Goal: Check status: Check status

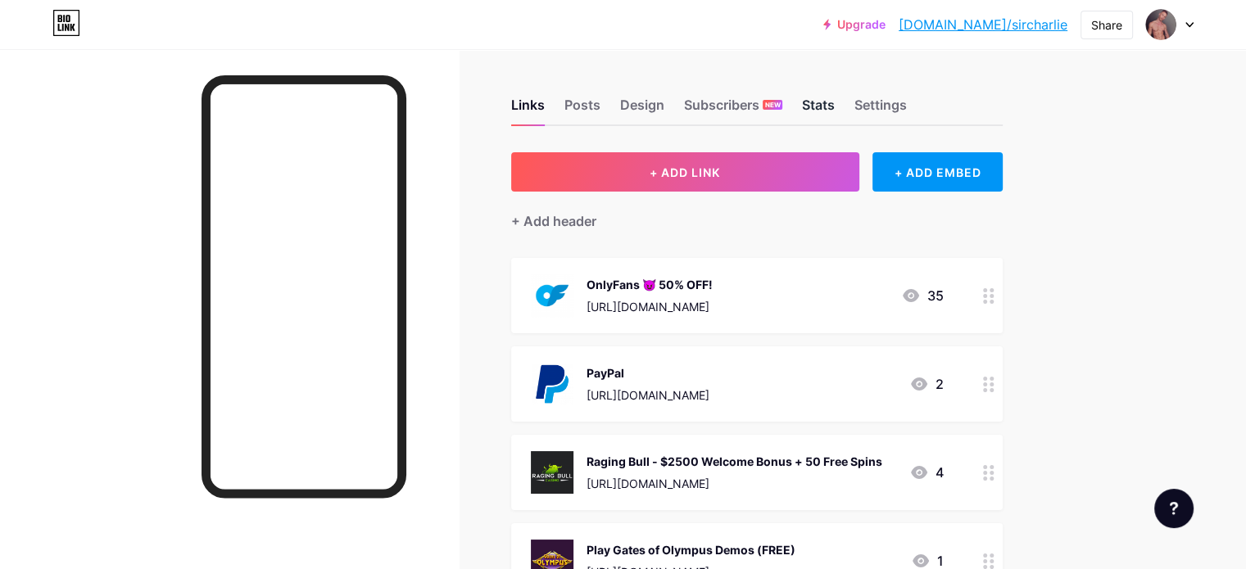
click at [835, 104] on div "Stats" at bounding box center [818, 109] width 33 height 29
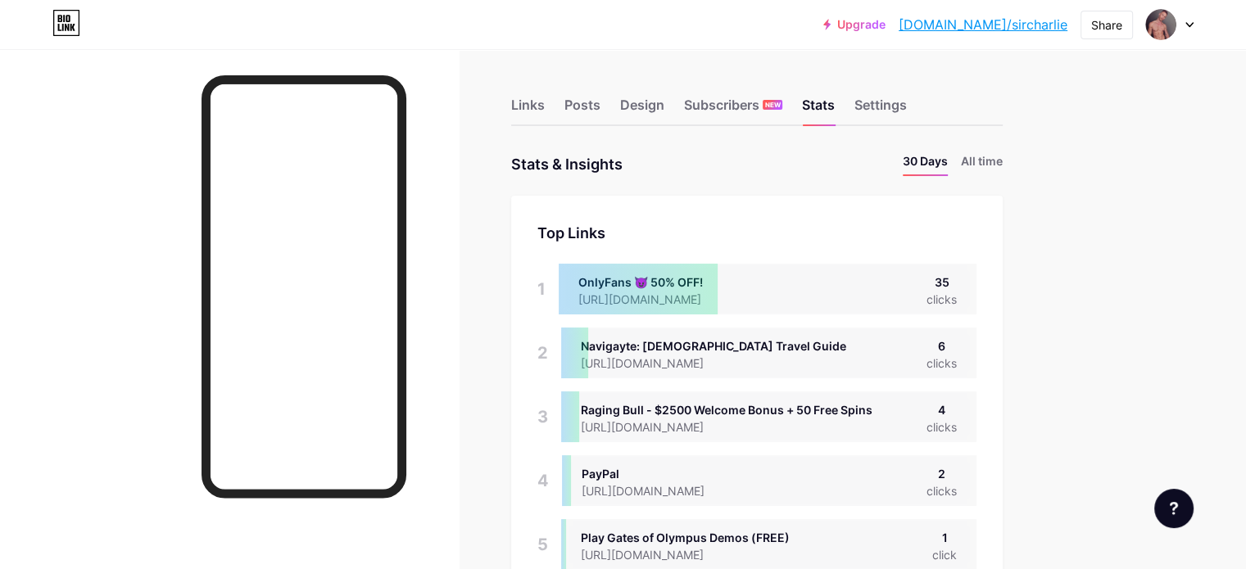
scroll to position [569, 1245]
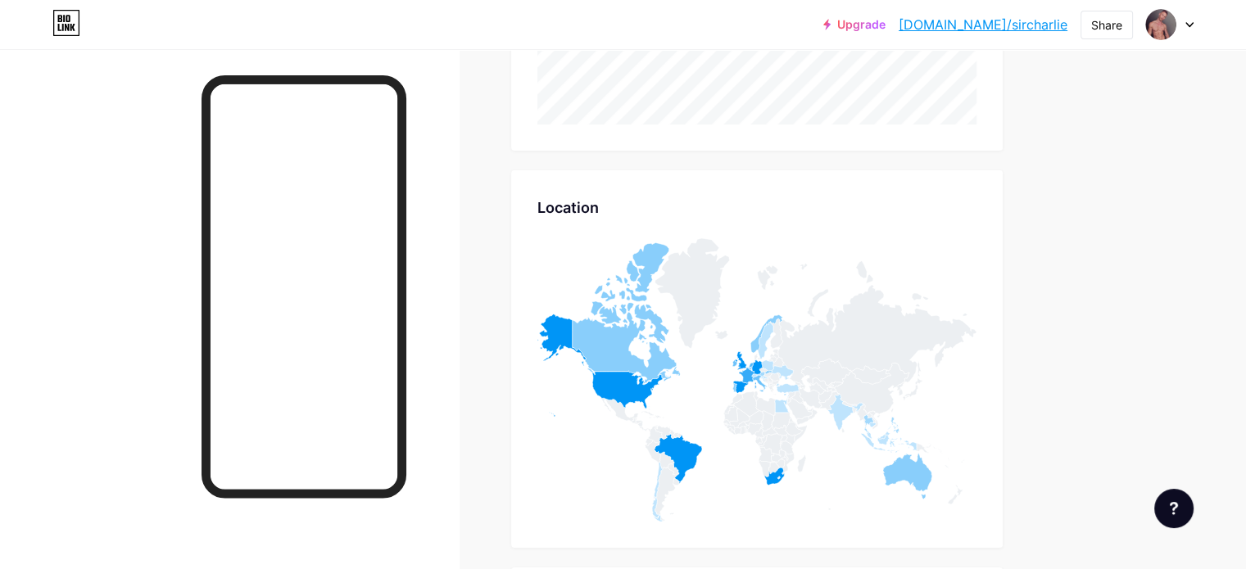
scroll to position [1147, 0]
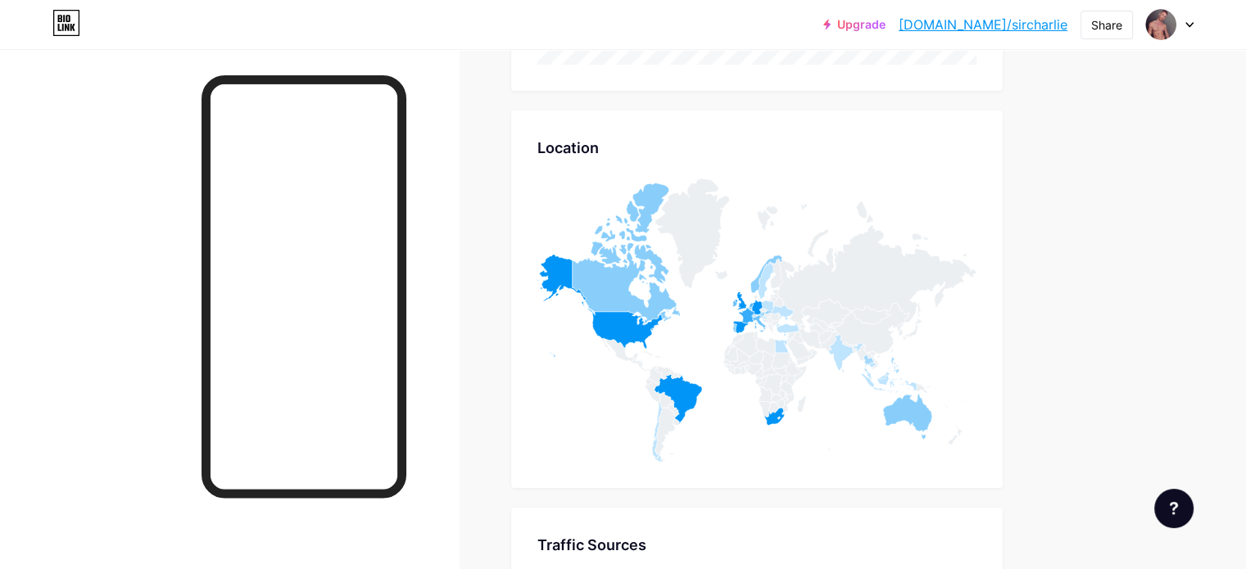
scroll to position [1147, 0]
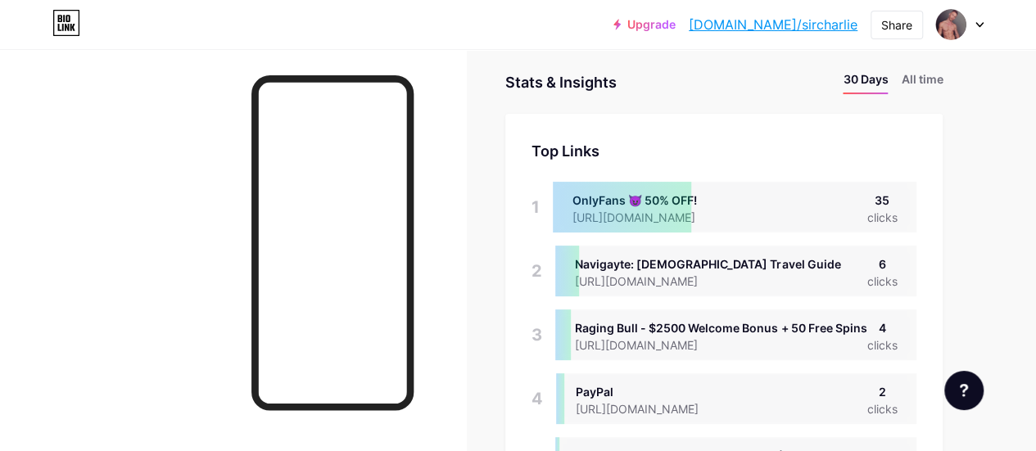
scroll to position [451, 1035]
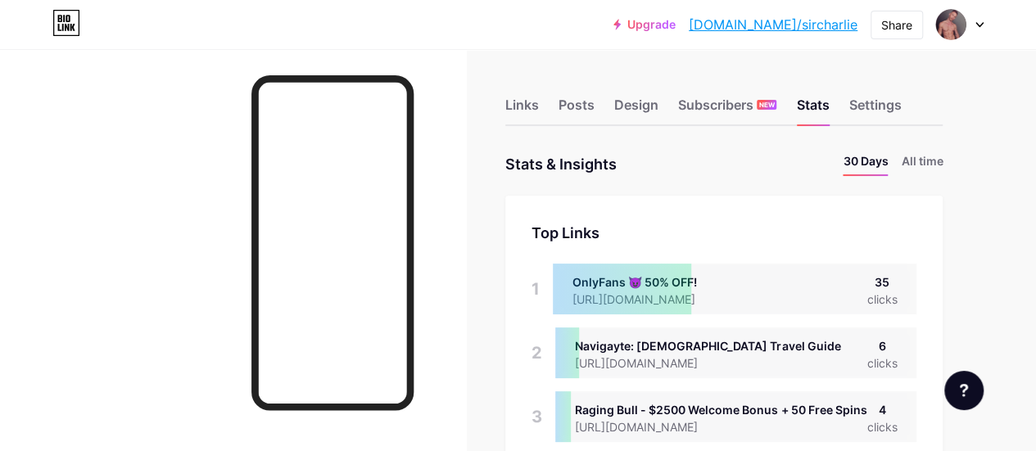
scroll to position [451, 1035]
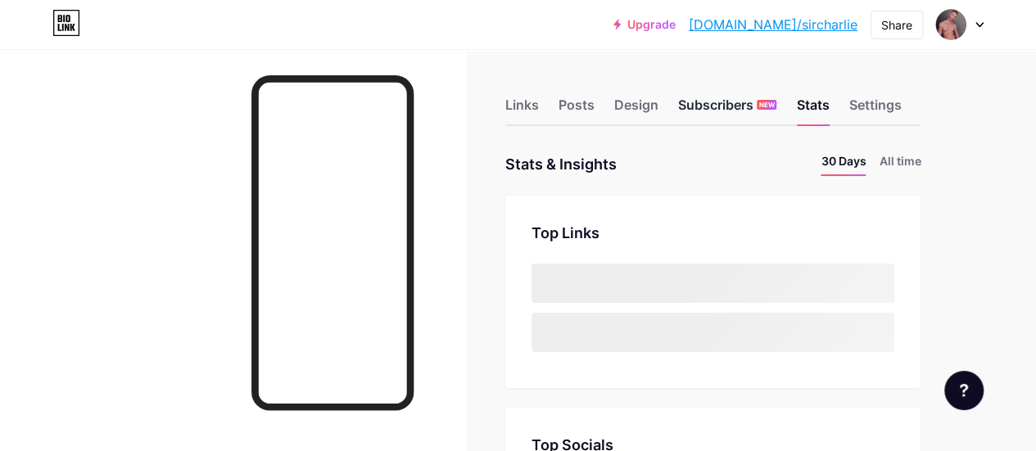
click at [755, 106] on div "Subscribers NEW" at bounding box center [727, 109] width 98 height 29
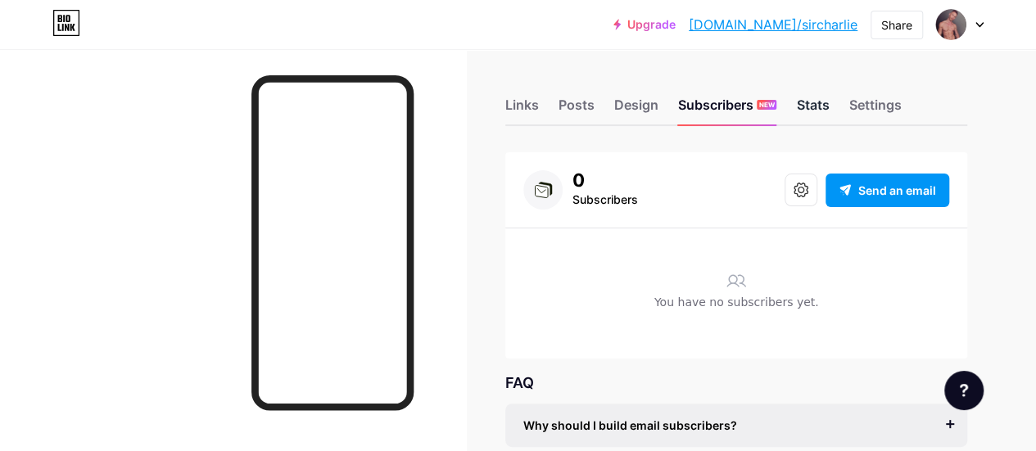
click at [817, 107] on div "Stats" at bounding box center [812, 109] width 33 height 29
